Goal: Navigation & Orientation: Find specific page/section

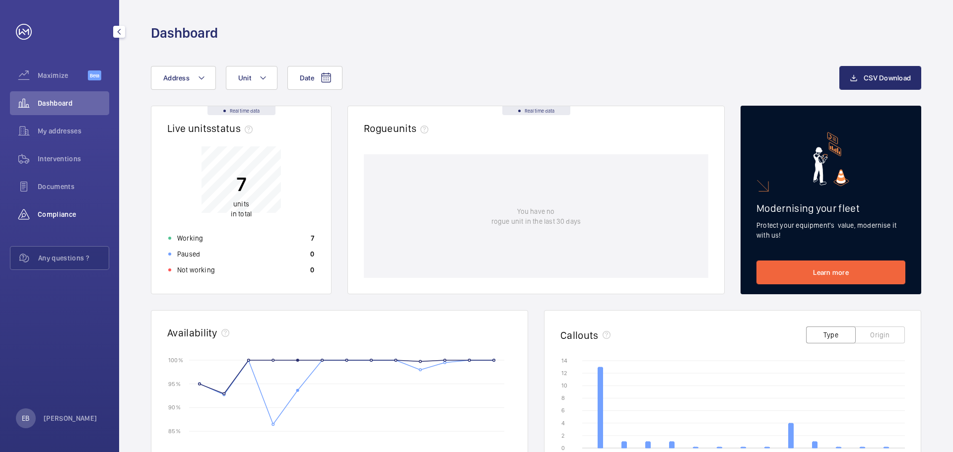
click at [56, 214] on span "Compliance" at bounding box center [73, 214] width 71 height 10
